Goal: Task Accomplishment & Management: Use online tool/utility

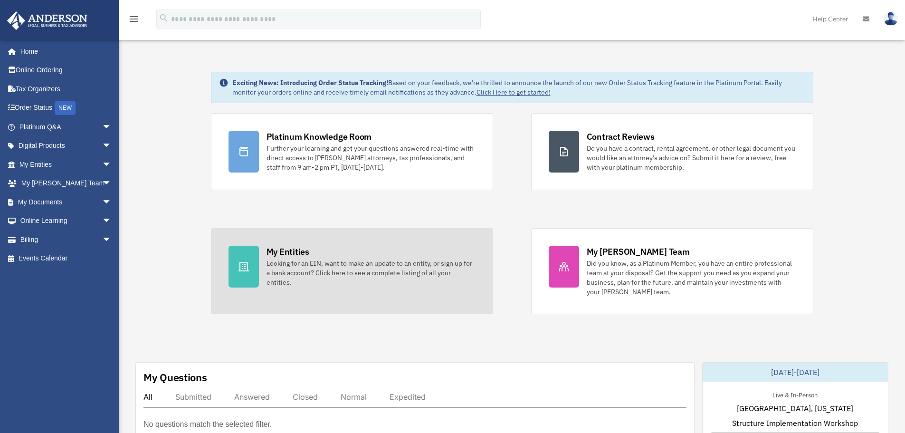
click at [394, 248] on div "My Entities Looking for an EIN, want to make an update to an entity, or sign up…" at bounding box center [370, 266] width 209 height 41
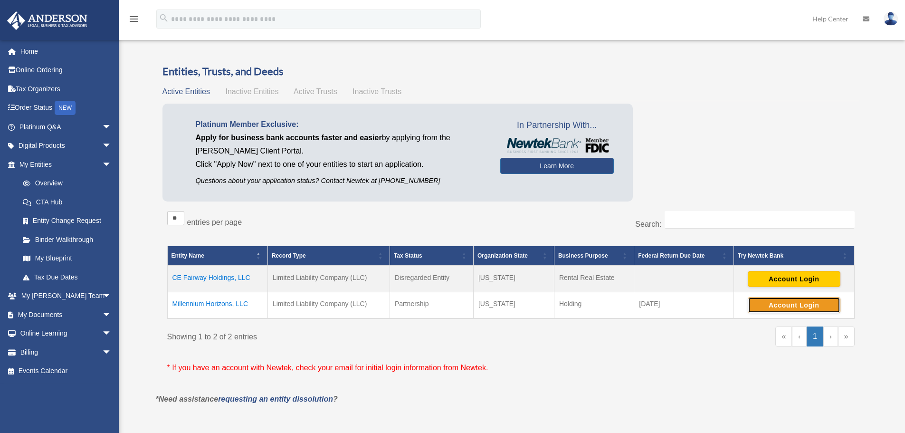
click at [763, 304] on button "Account Login" at bounding box center [794, 305] width 93 height 16
click at [773, 302] on button "Account Login" at bounding box center [794, 305] width 93 height 16
click at [782, 308] on button "Account Login" at bounding box center [794, 305] width 93 height 16
click at [419, 333] on div "Showing 1 to 2 of 2 entries" at bounding box center [335, 334] width 337 height 17
click at [765, 279] on button "Account Login" at bounding box center [794, 279] width 93 height 16
